Goal: Transaction & Acquisition: Book appointment/travel/reservation

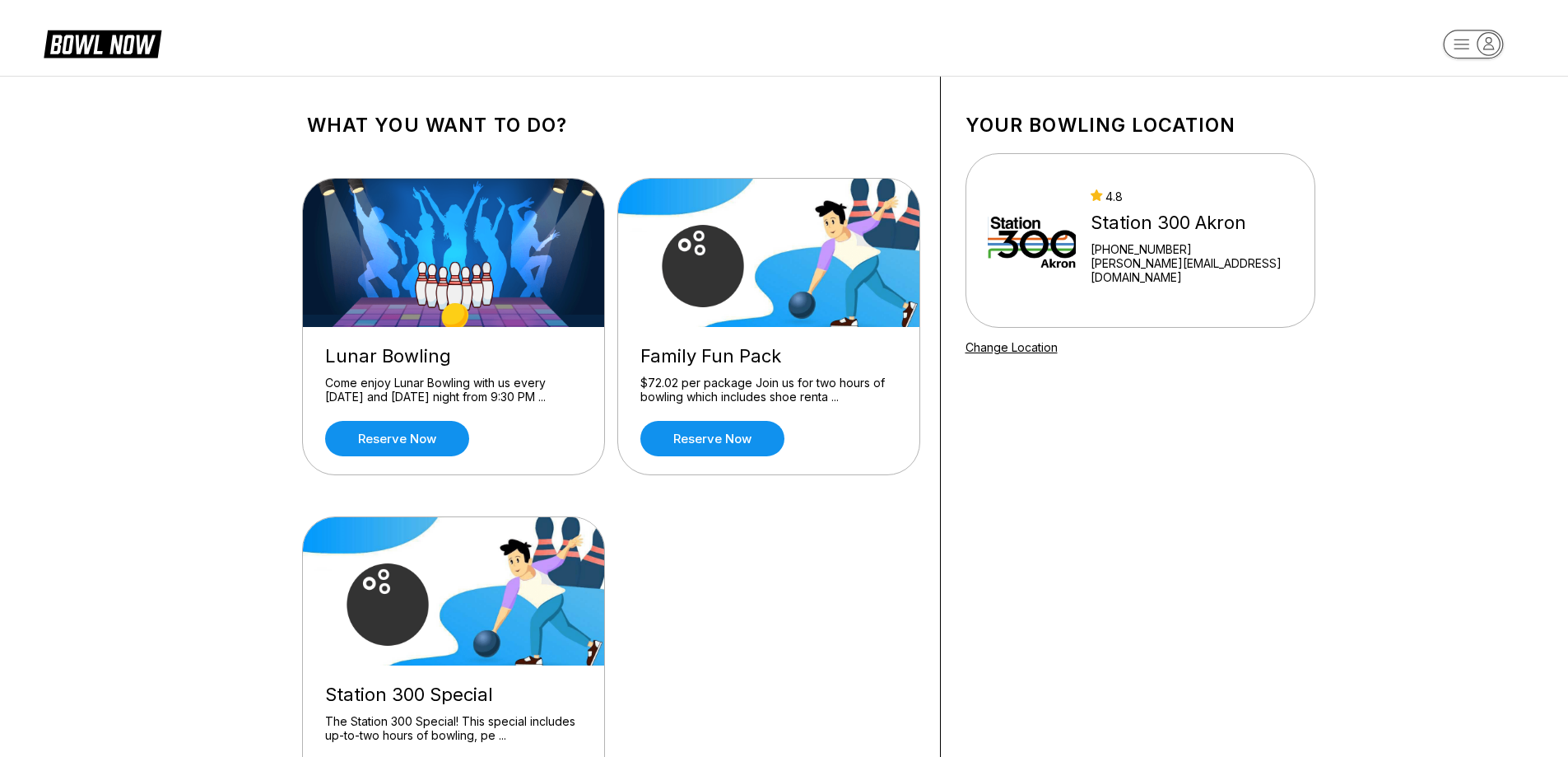
click at [1163, 503] on div "Your bowling location 4.8 Station 300 Akron [PHONE_NUMBER] [PERSON_NAME][EMAIL_…" at bounding box center [1140, 472] width 399 height 791
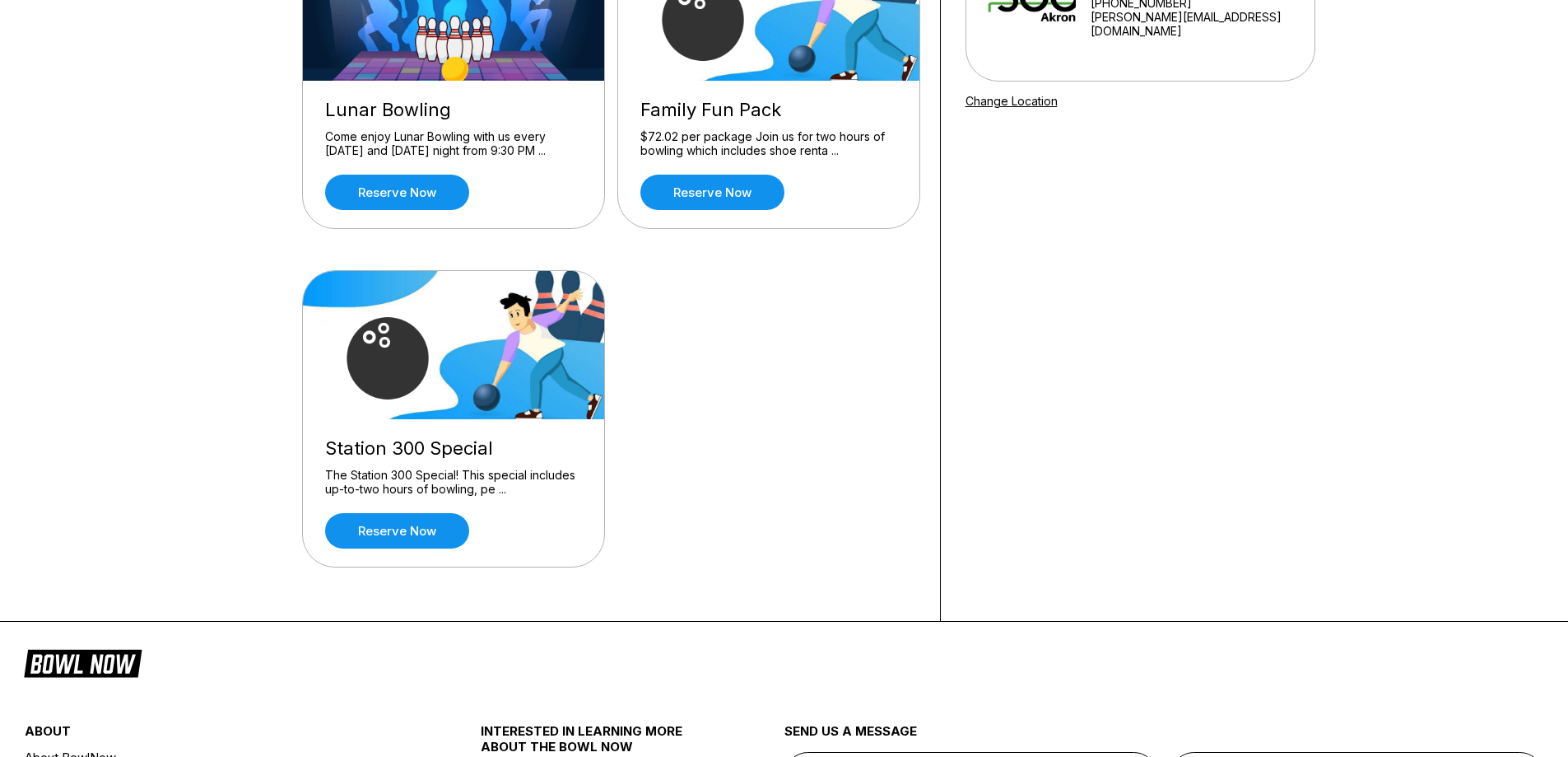
scroll to position [329, 0]
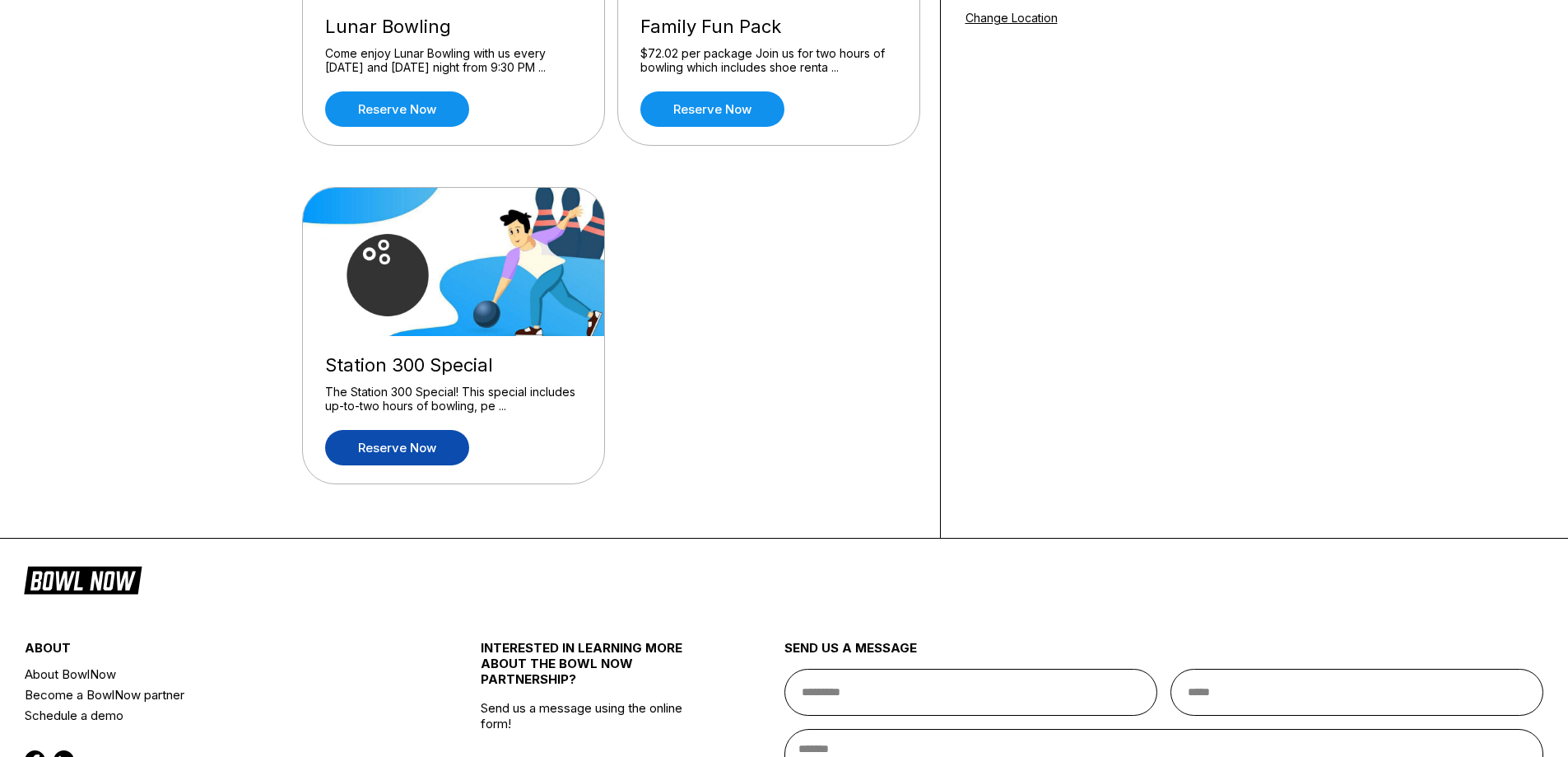
click at [409, 466] on link "Reserve now" at bounding box center [397, 447] width 144 height 35
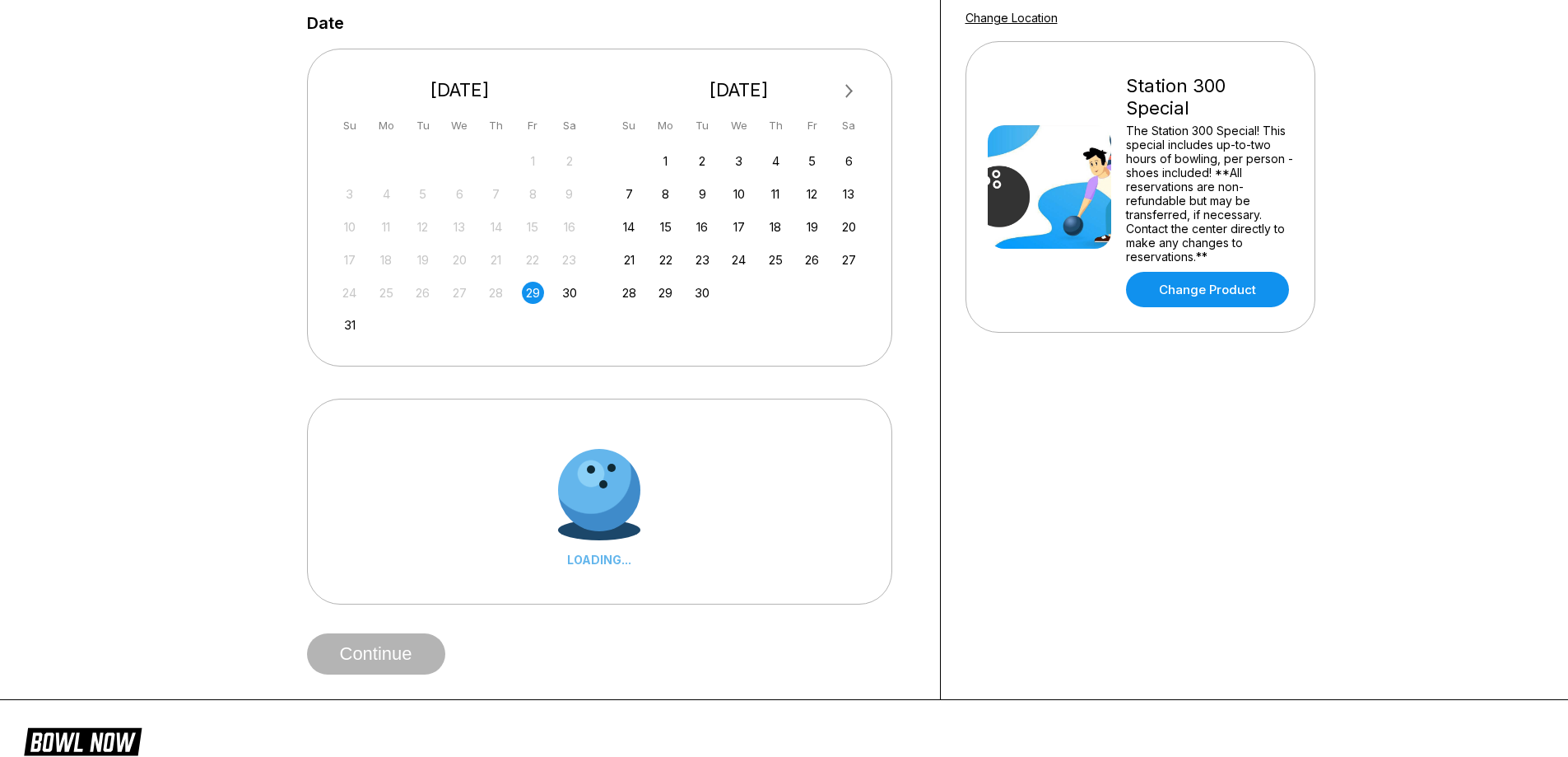
scroll to position [0, 0]
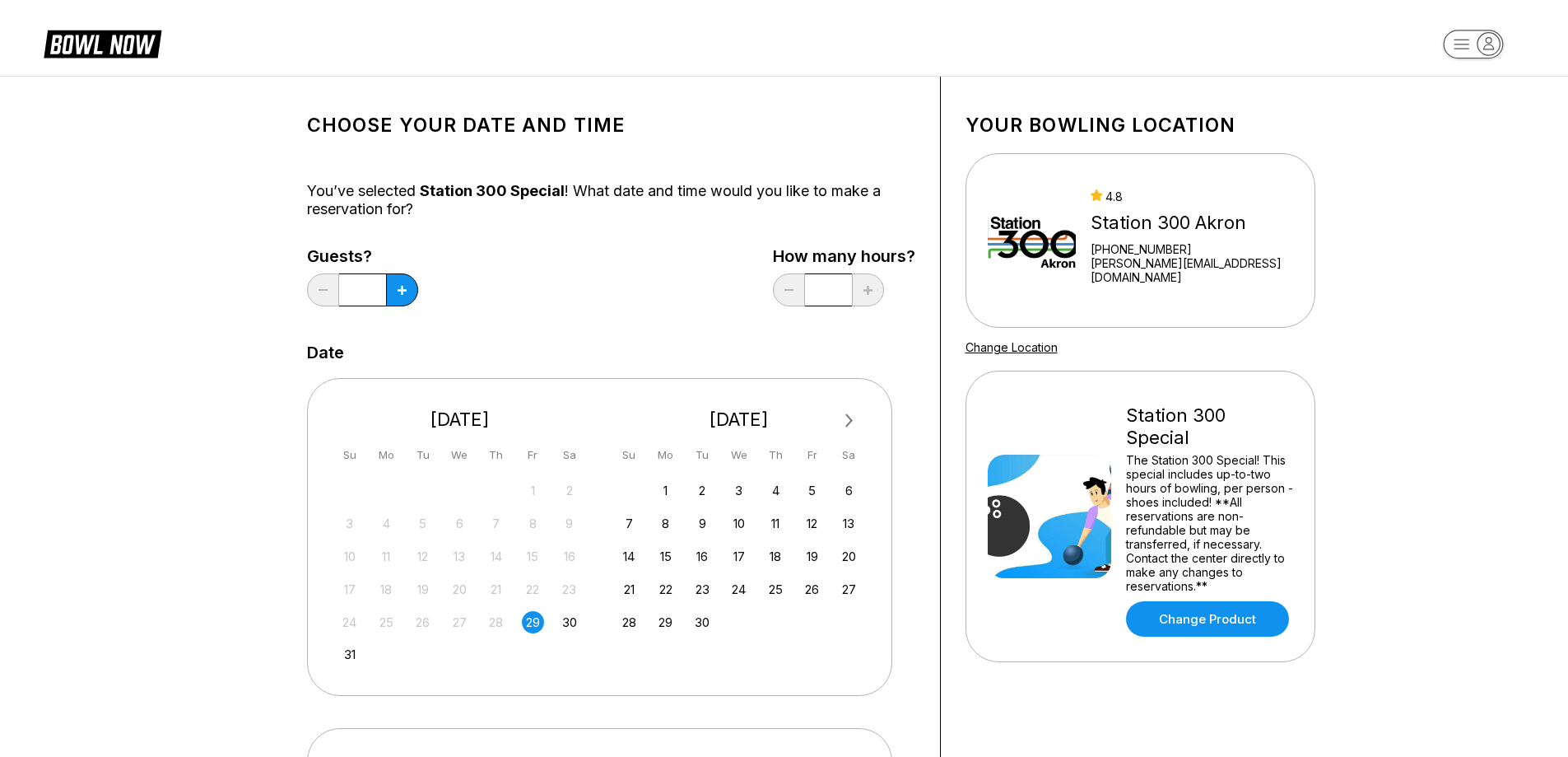
click at [172, 339] on div "Choose your Date and time You’ve selected Station 300 Special ! What date and t…" at bounding box center [784, 561] width 1568 height 972
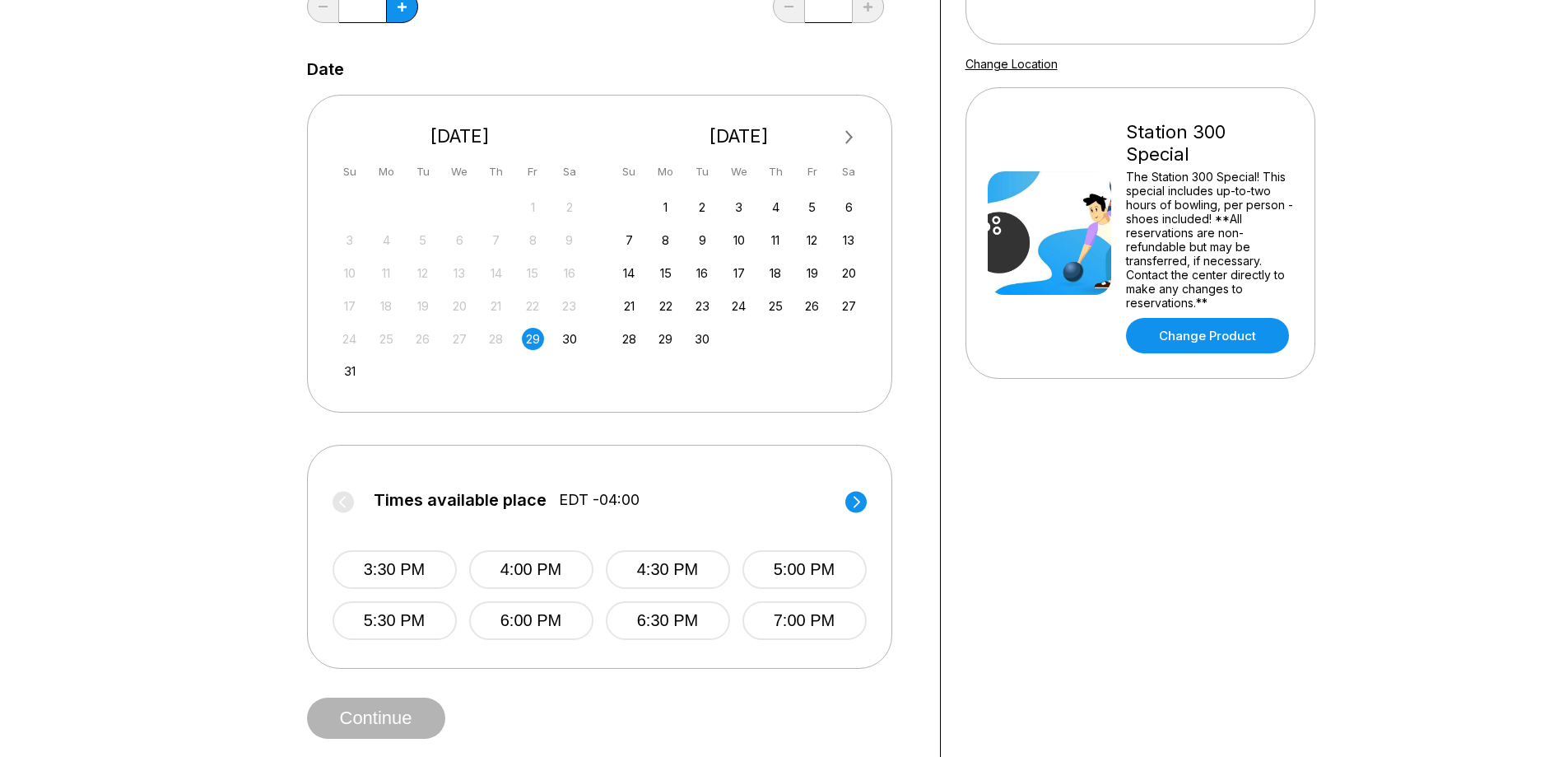
scroll to position [83, 0]
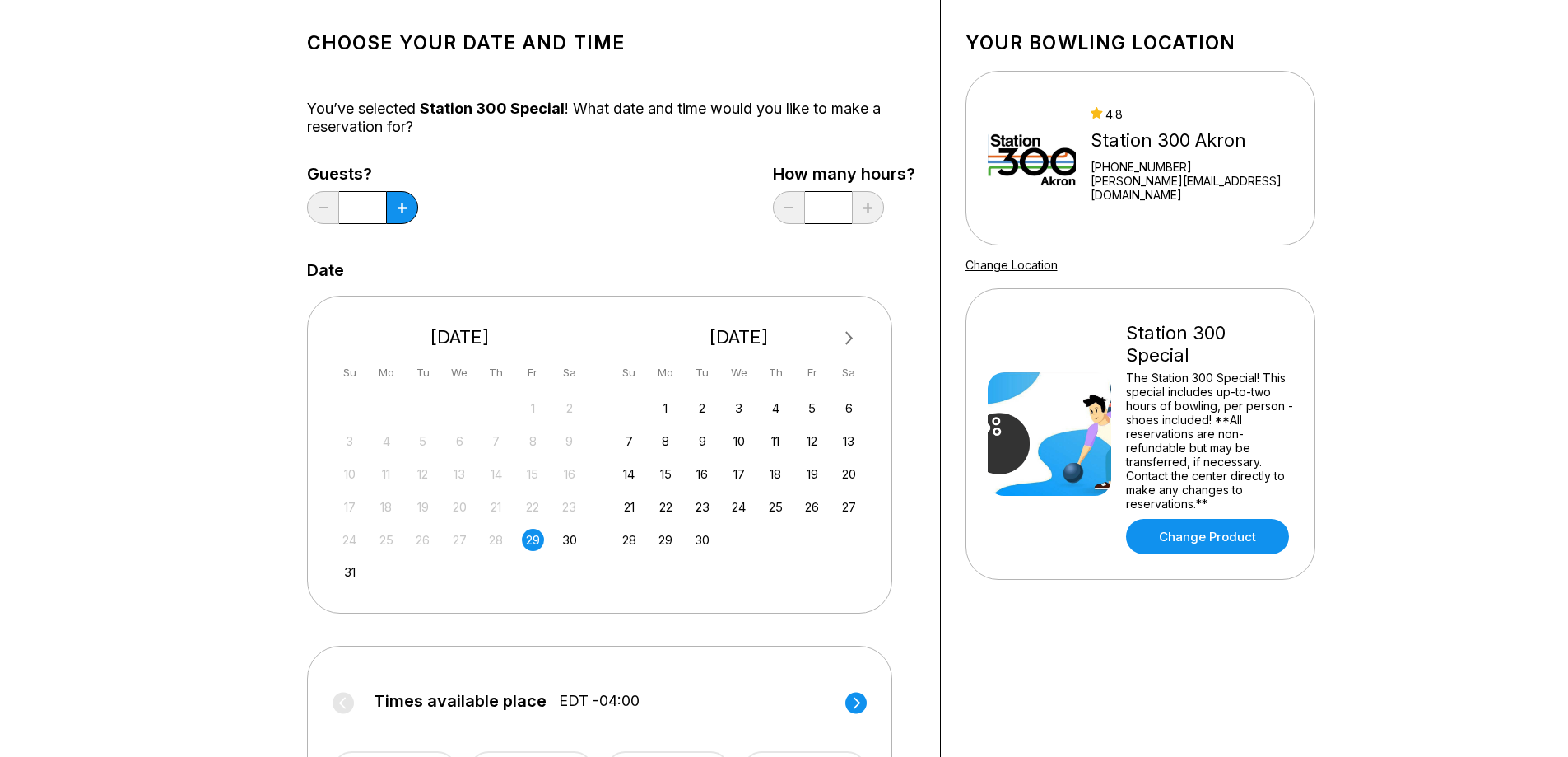
click at [849, 336] on button "Next Month" at bounding box center [849, 338] width 27 height 27
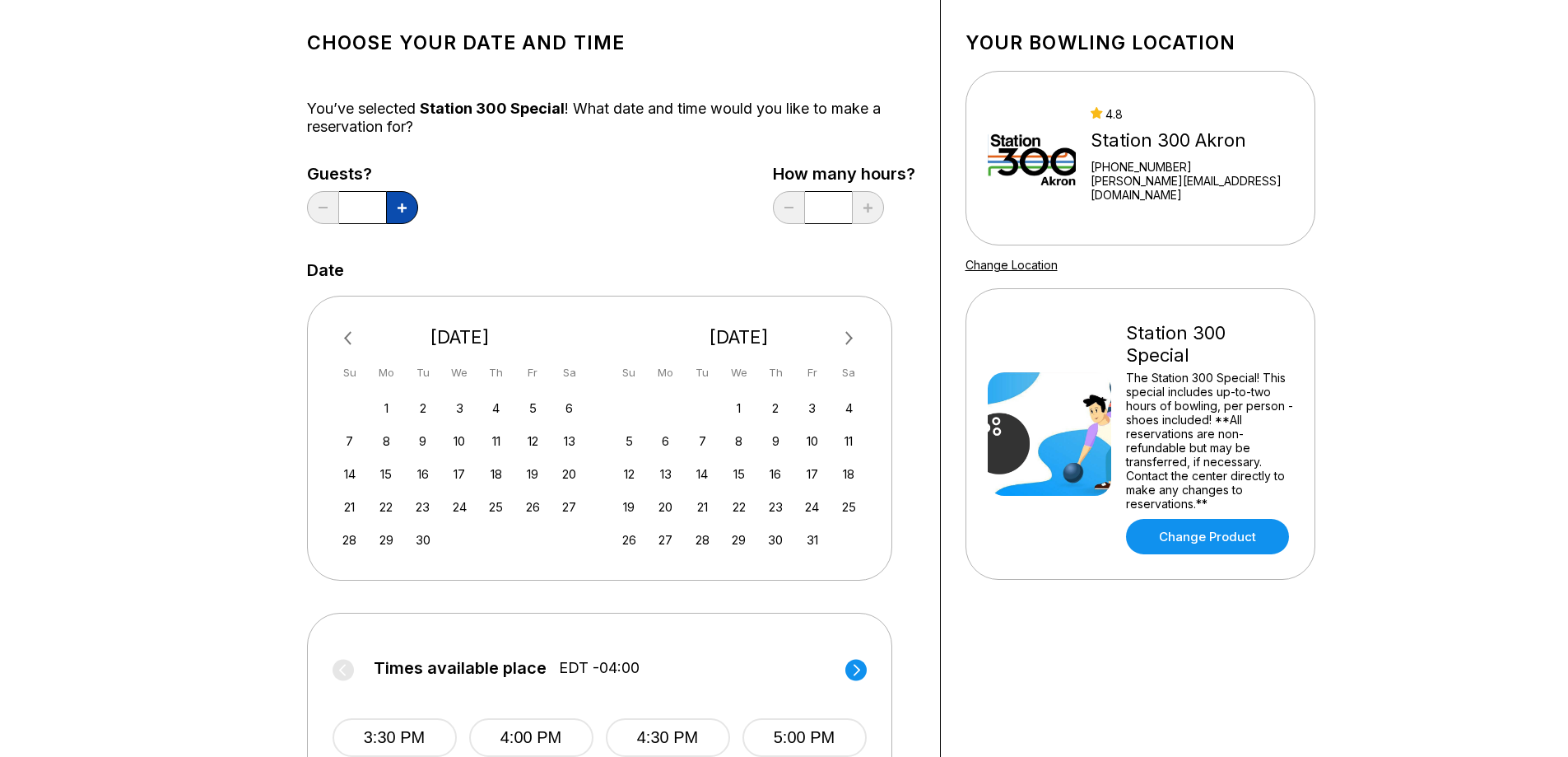
click at [408, 207] on button at bounding box center [402, 208] width 32 height 33
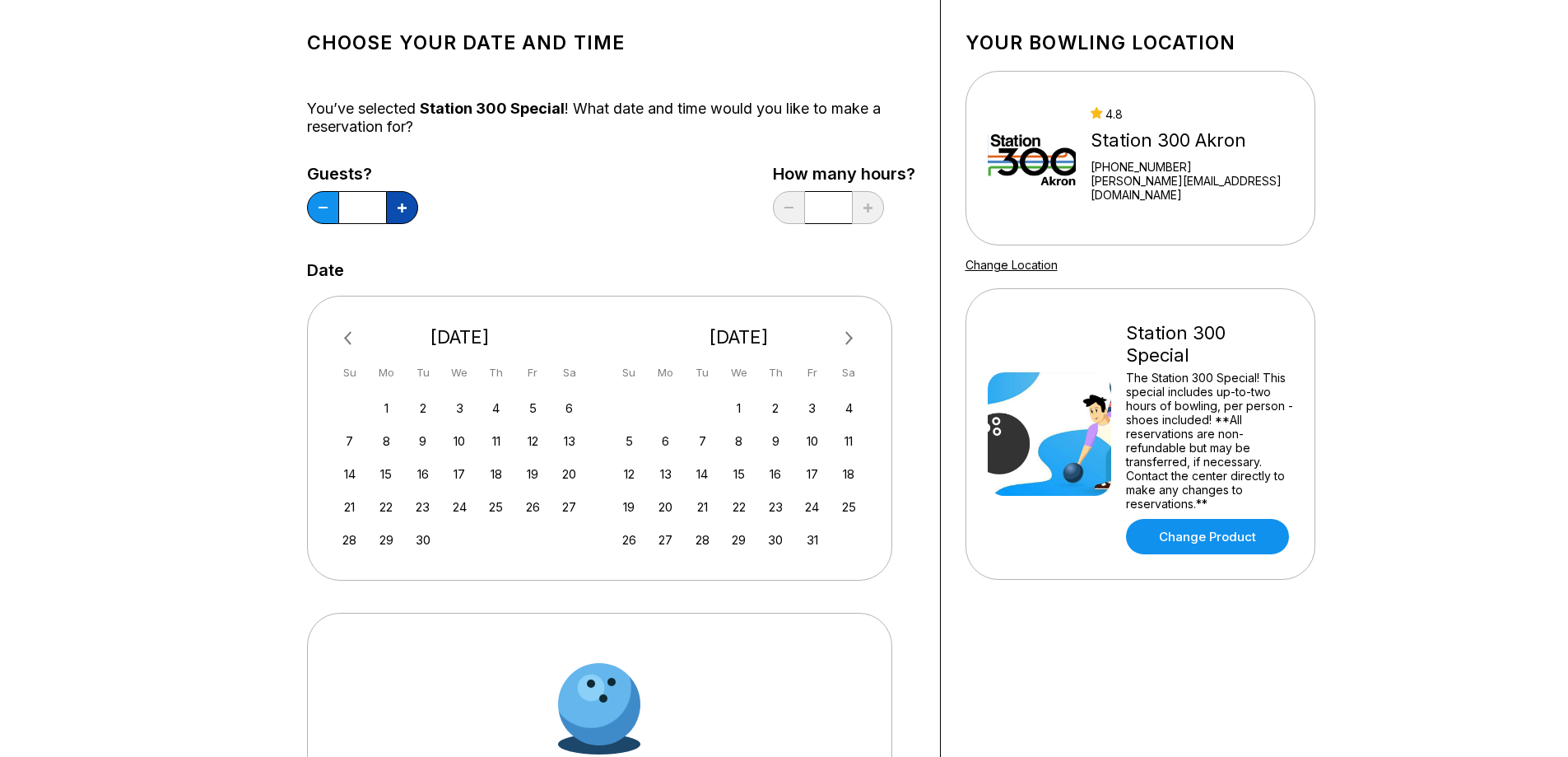
click at [408, 207] on button at bounding box center [402, 208] width 32 height 33
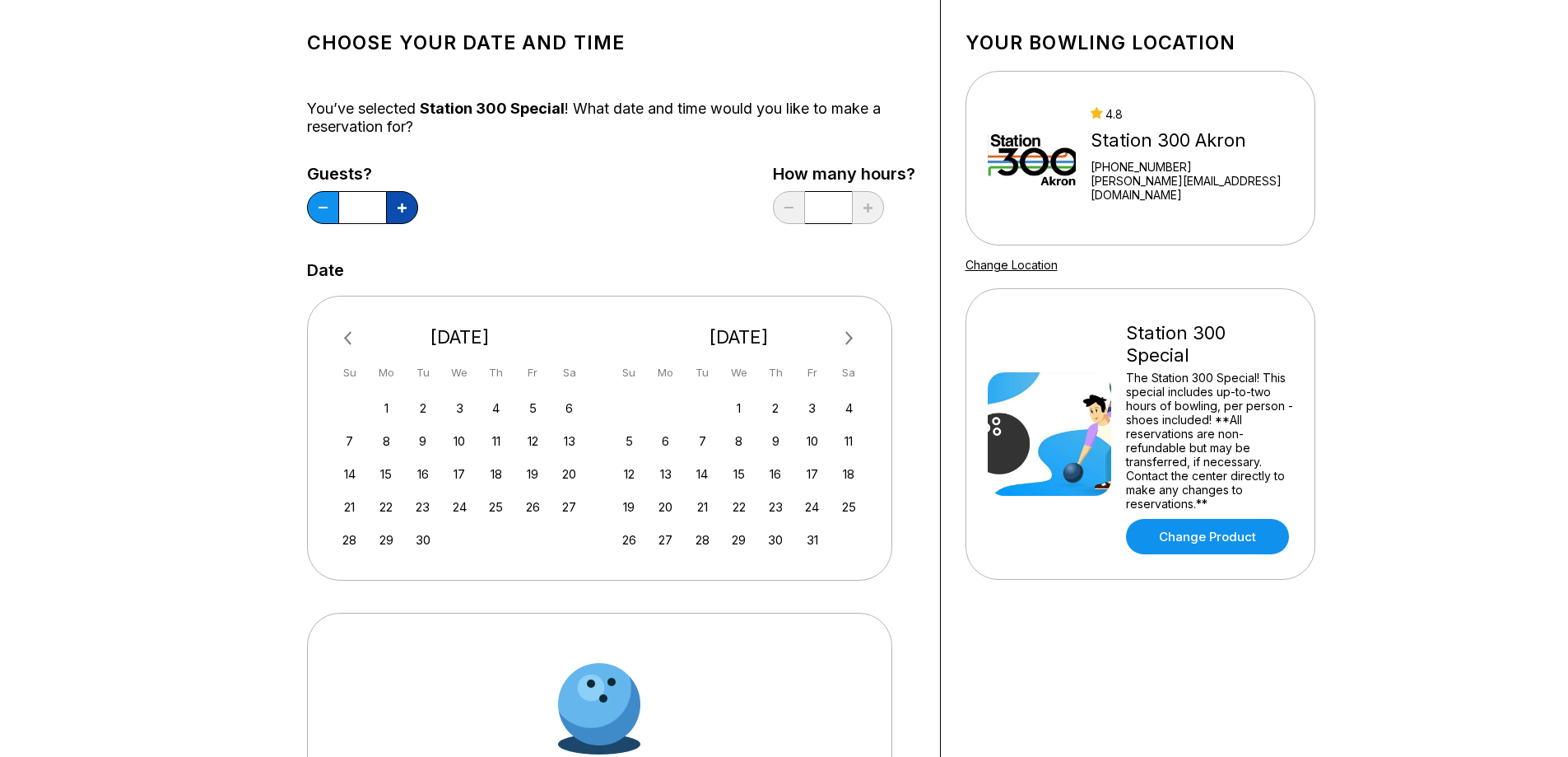
click at [408, 207] on button at bounding box center [402, 208] width 32 height 33
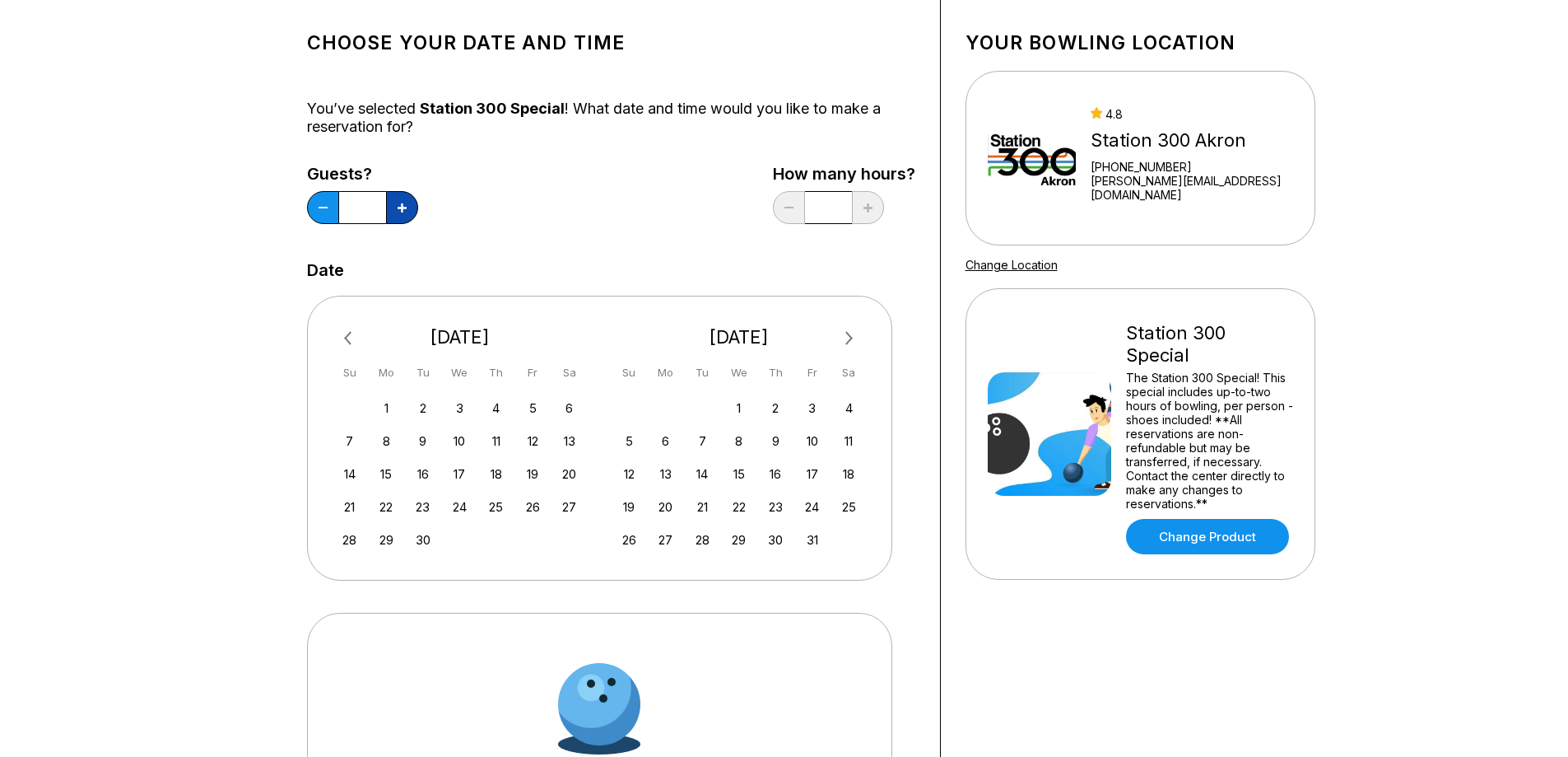
click at [408, 207] on button at bounding box center [402, 208] width 32 height 33
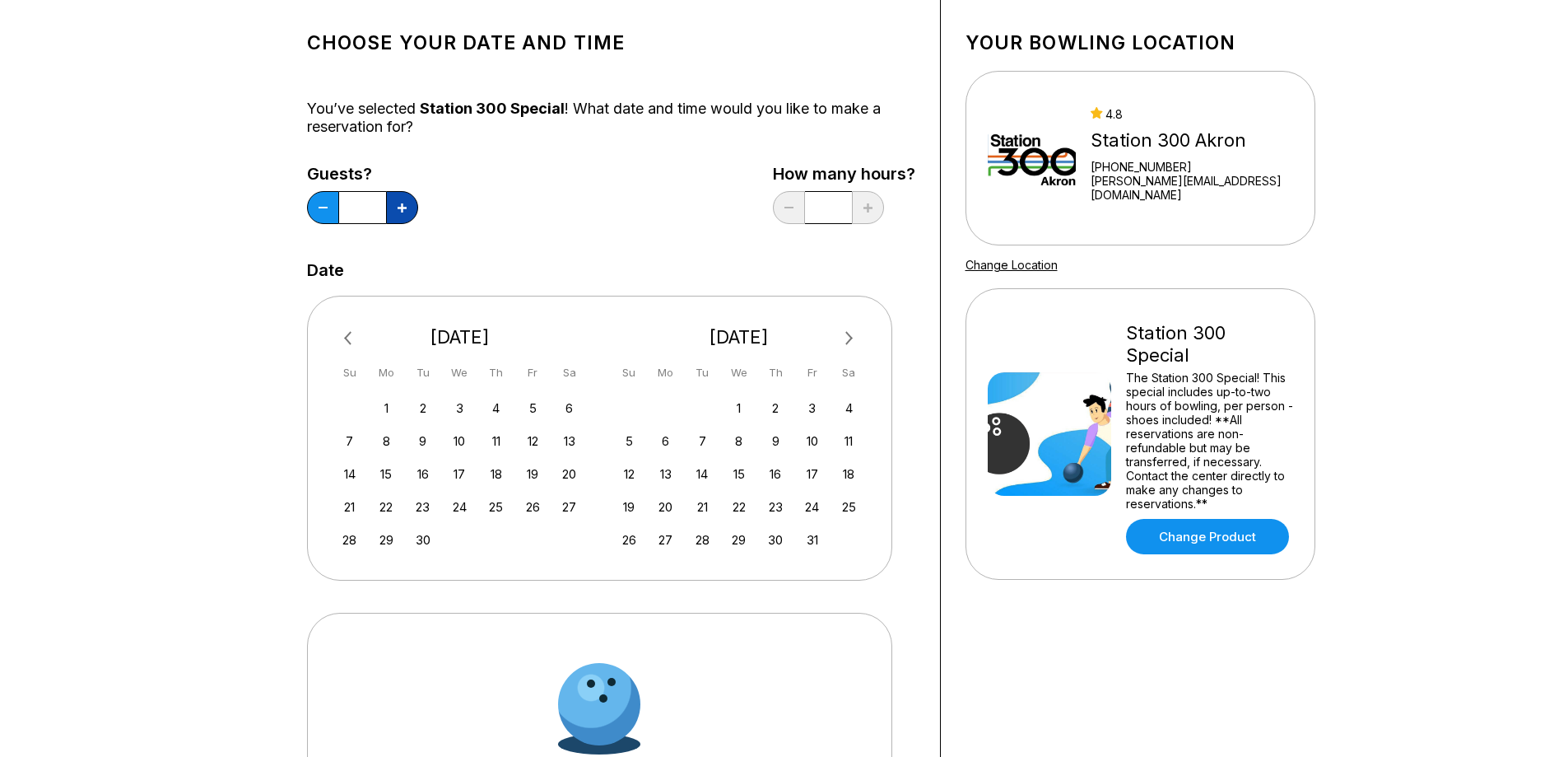
click at [408, 207] on button at bounding box center [402, 208] width 32 height 33
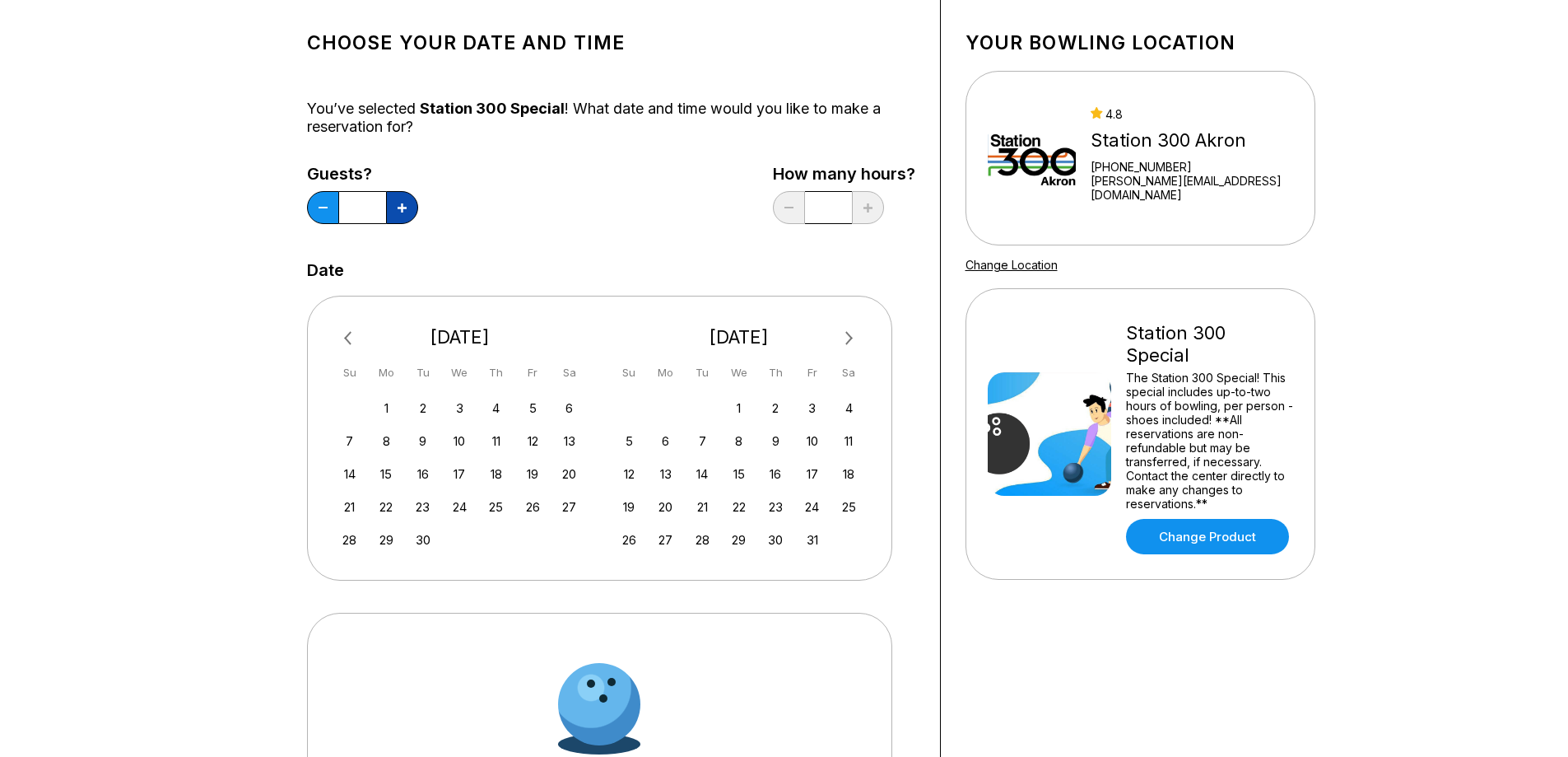
click at [408, 207] on button at bounding box center [402, 208] width 32 height 33
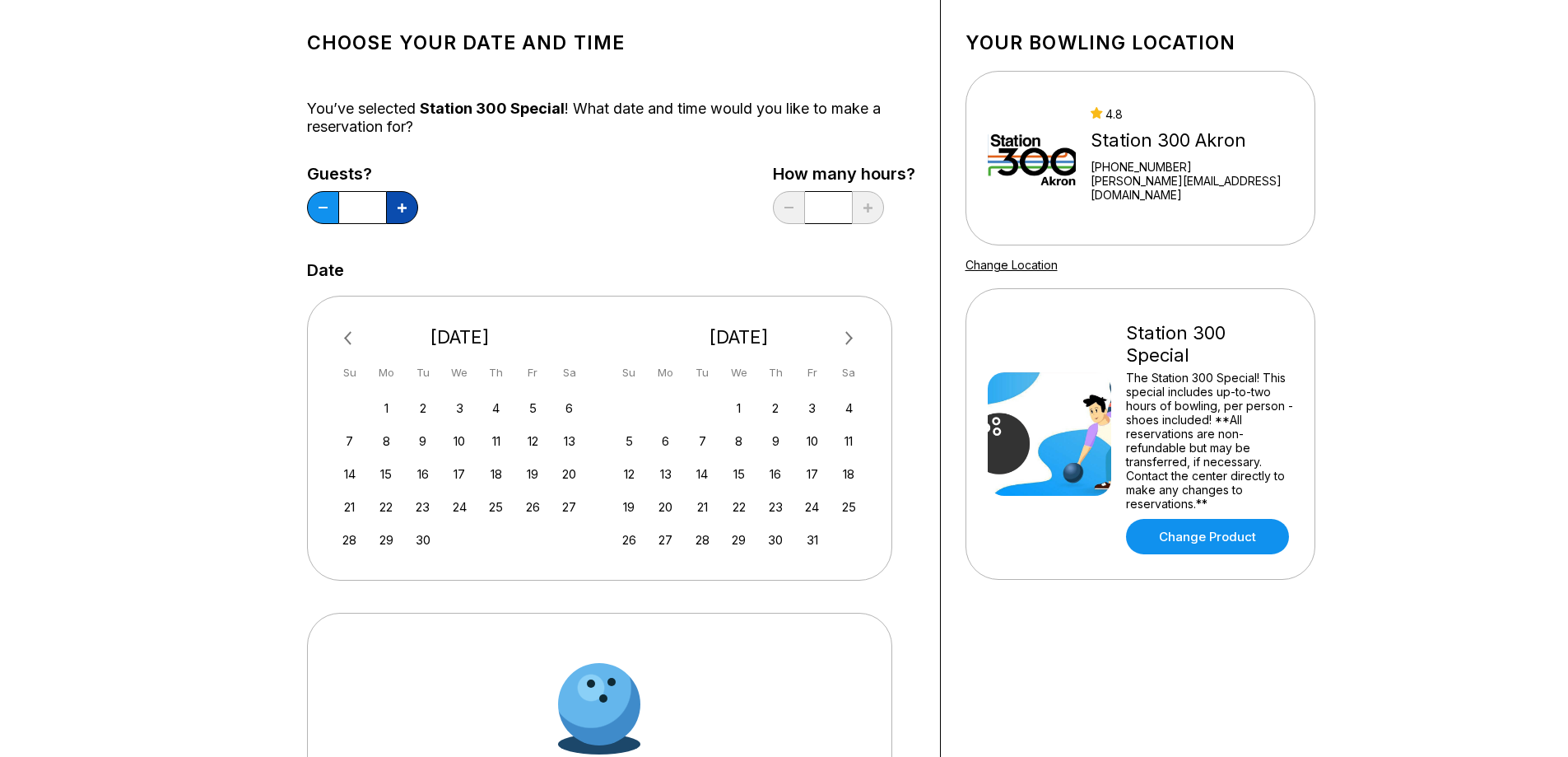
click at [407, 208] on button at bounding box center [402, 208] width 32 height 33
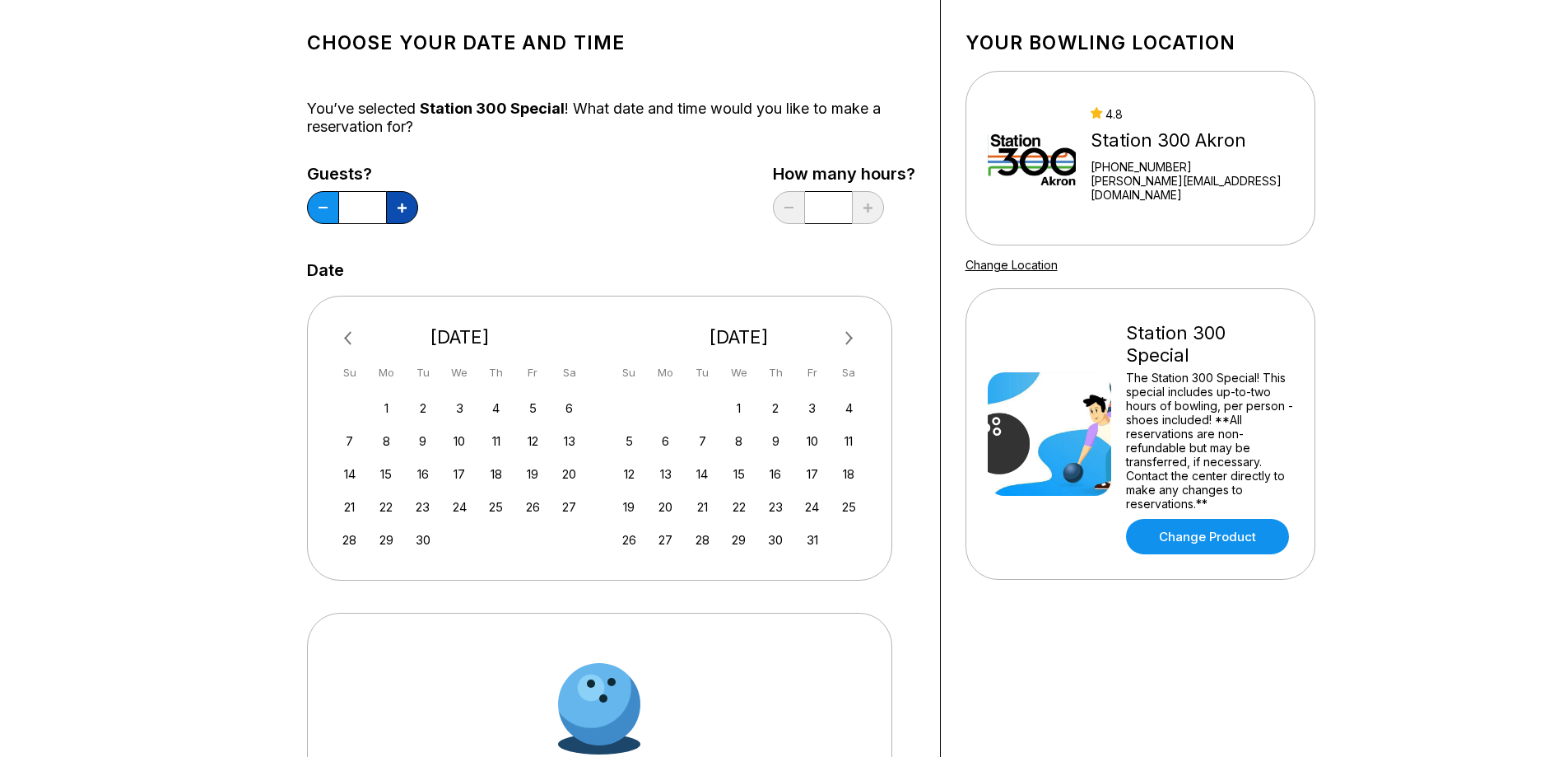
click at [407, 208] on button at bounding box center [402, 208] width 32 height 33
type input "**"
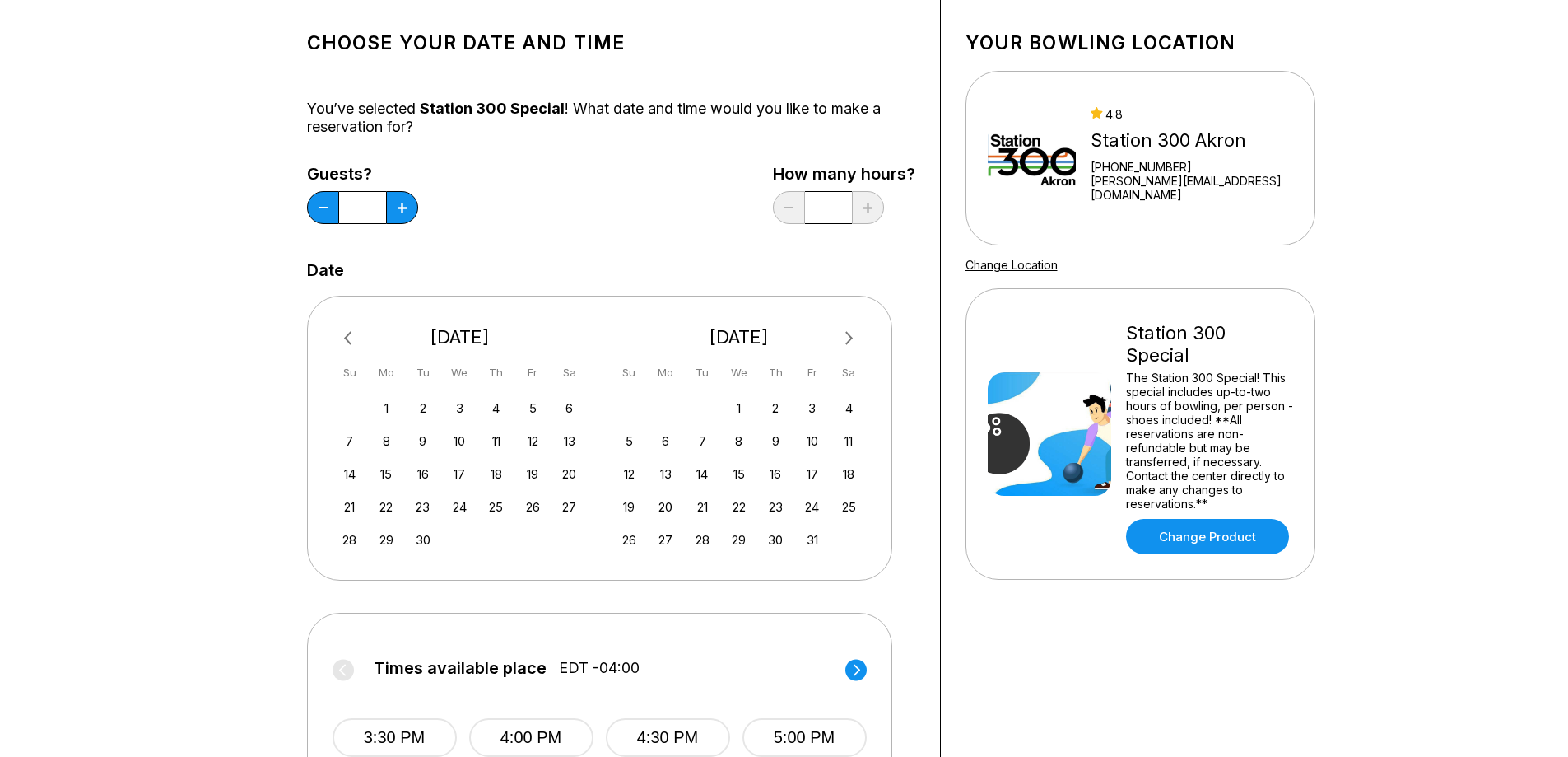
click at [675, 230] on div "Guests? ** How many hours? *" at bounding box center [611, 198] width 609 height 67
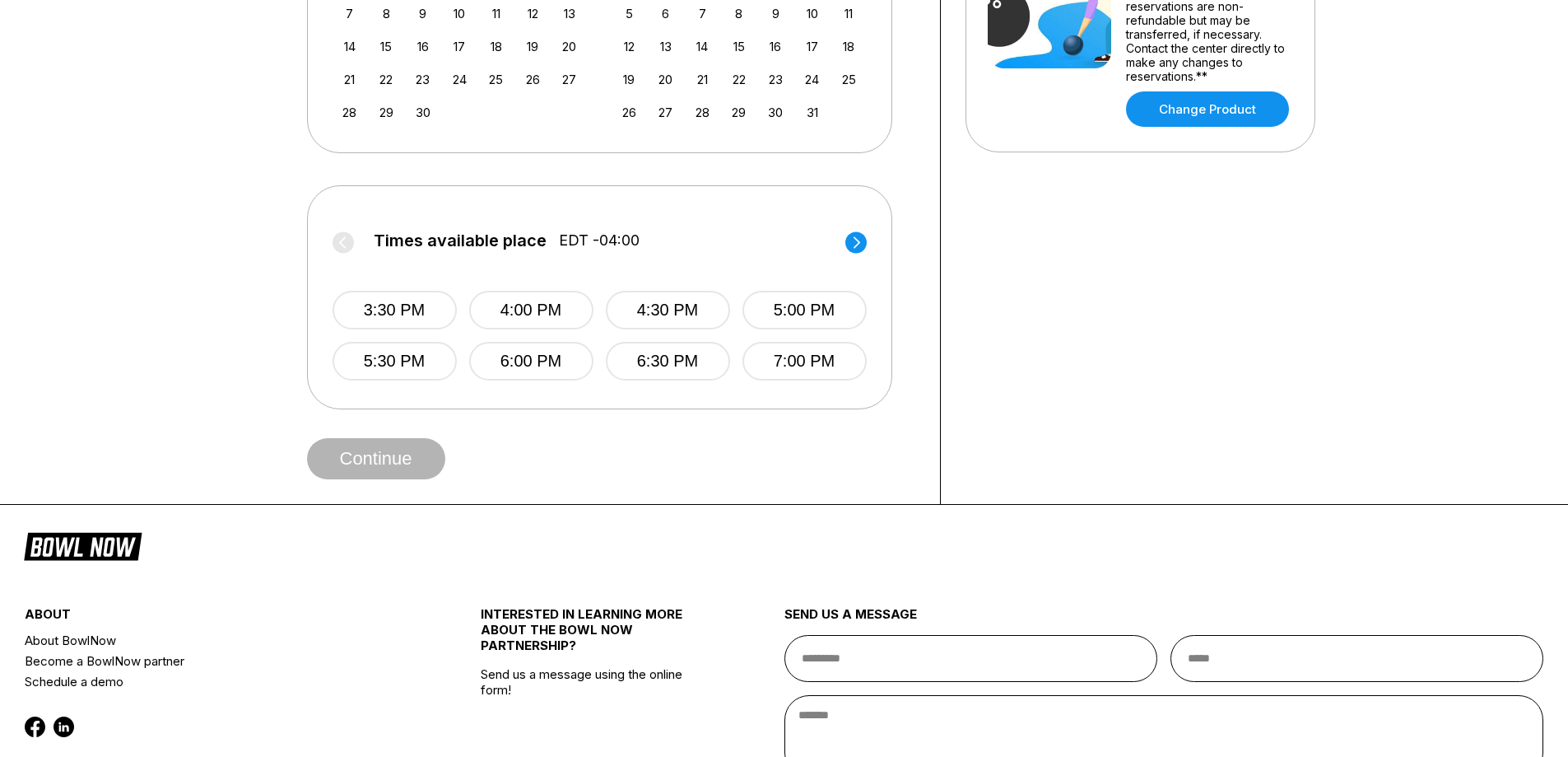
scroll to position [225, 0]
